Goal: Task Accomplishment & Management: Manage account settings

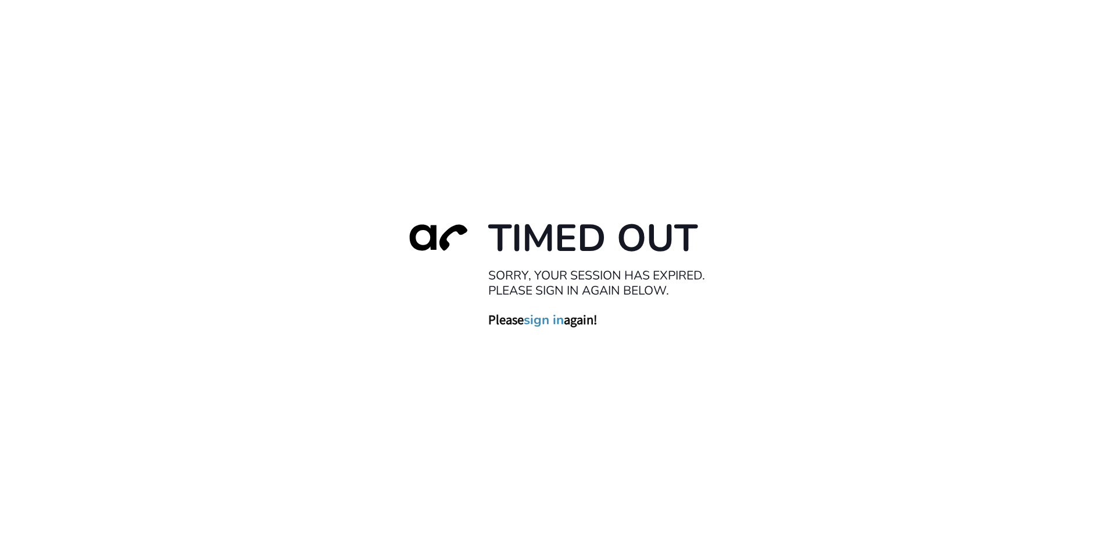
click at [555, 317] on link "sign in" at bounding box center [544, 319] width 40 height 16
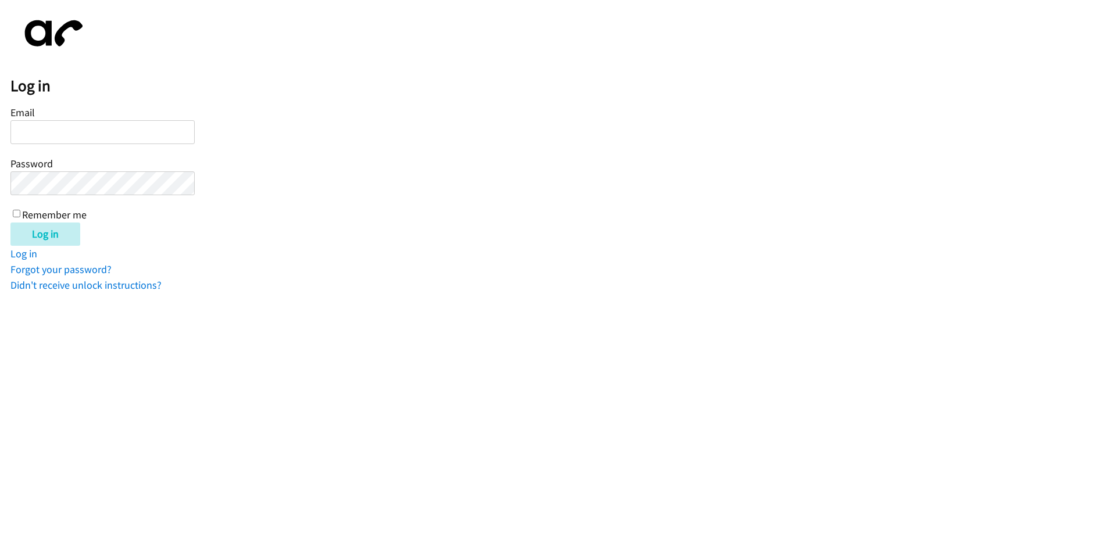
click at [157, 135] on input "Email" at bounding box center [102, 132] width 184 height 24
click at [35, 130] on input "[MEDICAL_DATA]" at bounding box center [102, 132] width 184 height 24
type input "[EMAIL_ADDRESS][DOMAIN_NAME]"
click at [19, 216] on input "Remember me" at bounding box center [17, 214] width 8 height 8
checkbox input "true"
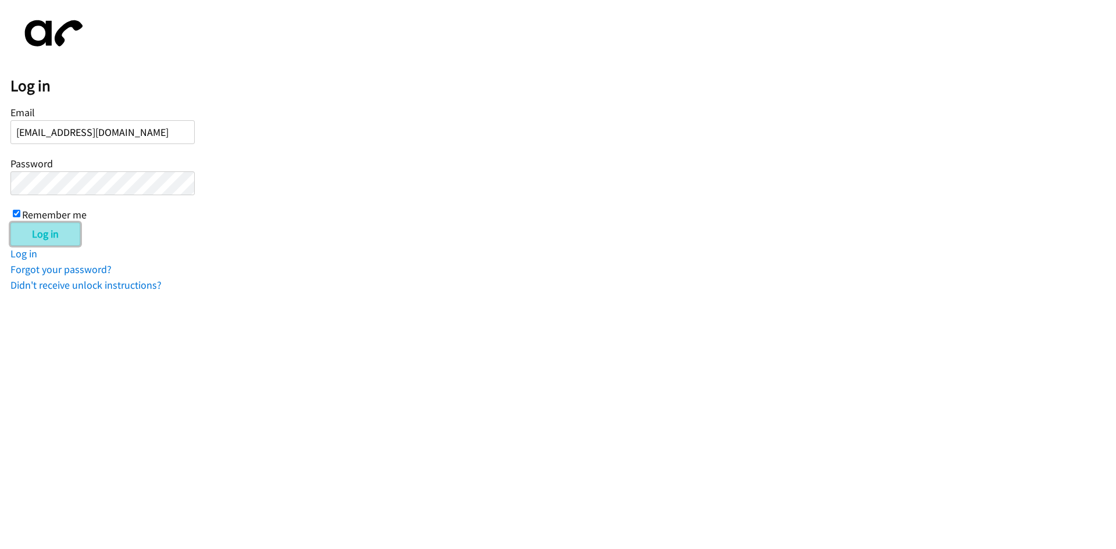
click at [31, 236] on input "Log in" at bounding box center [45, 234] width 70 height 23
